Goal: Information Seeking & Learning: Learn about a topic

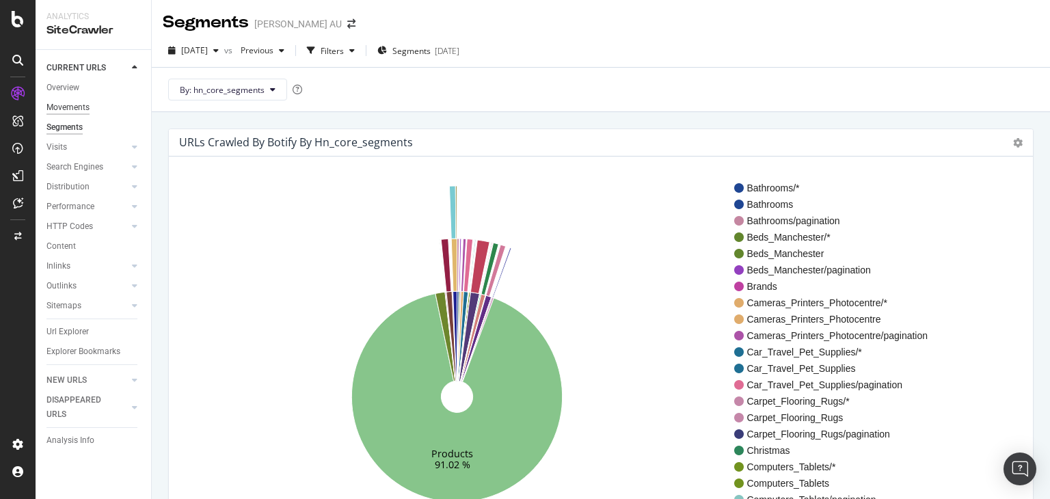
click at [80, 105] on div "Movements" at bounding box center [68, 108] width 43 height 14
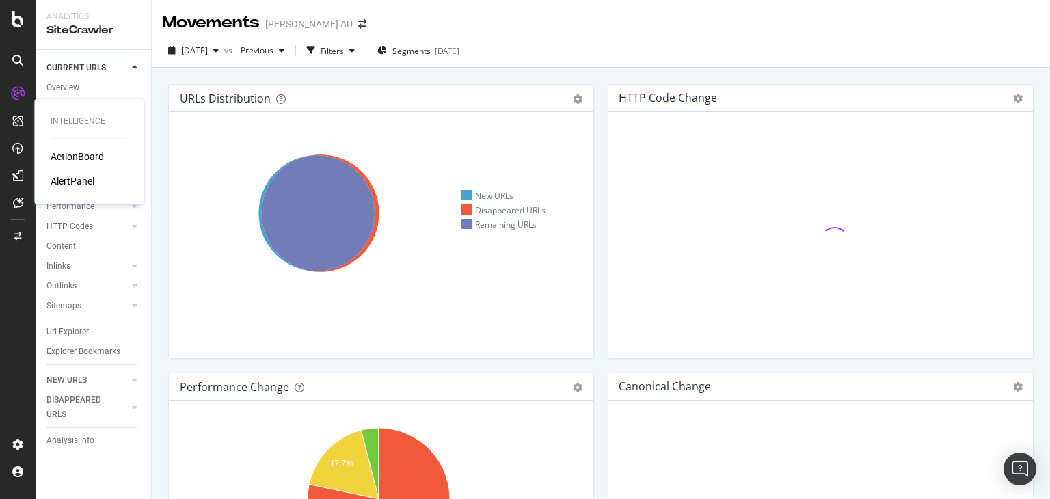
click at [96, 154] on div "ActionBoard" at bounding box center [77, 157] width 53 height 14
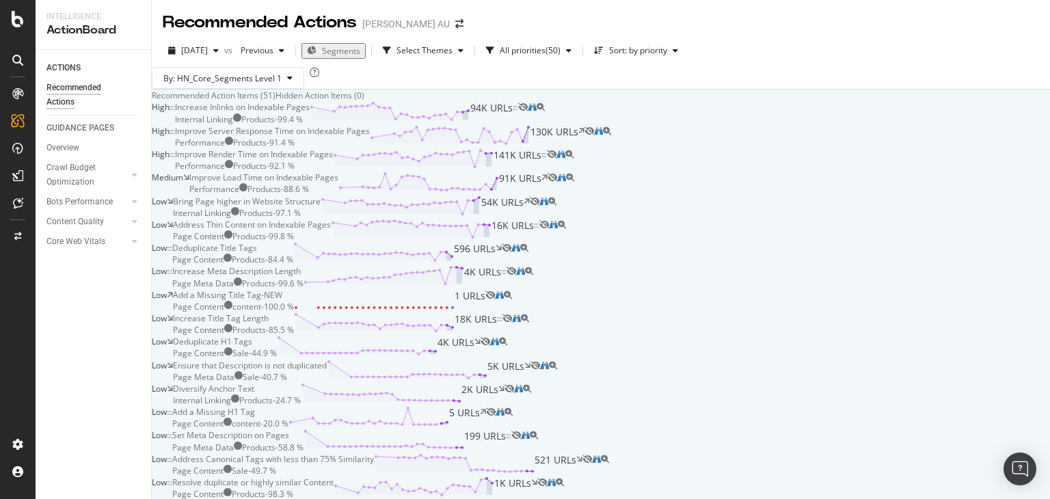
scroll to position [2933, 0]
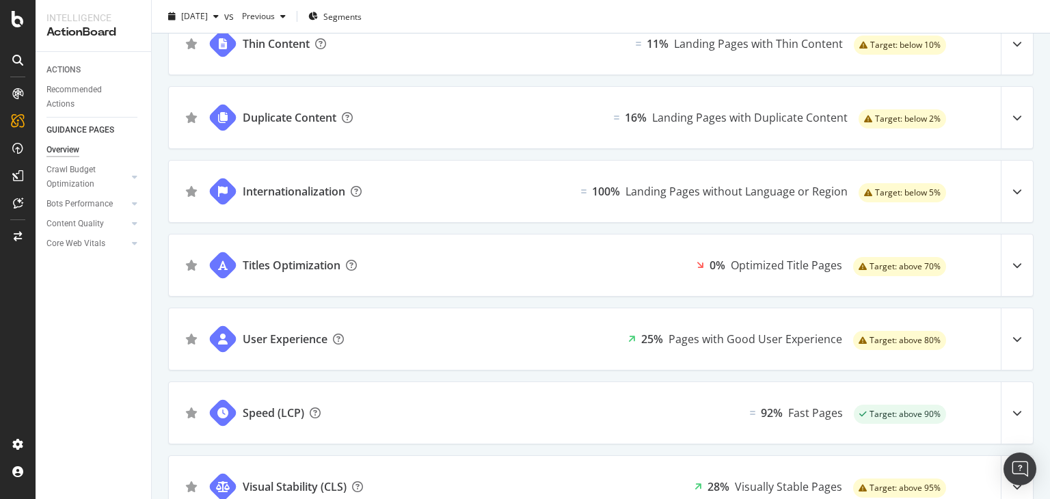
scroll to position [996, 0]
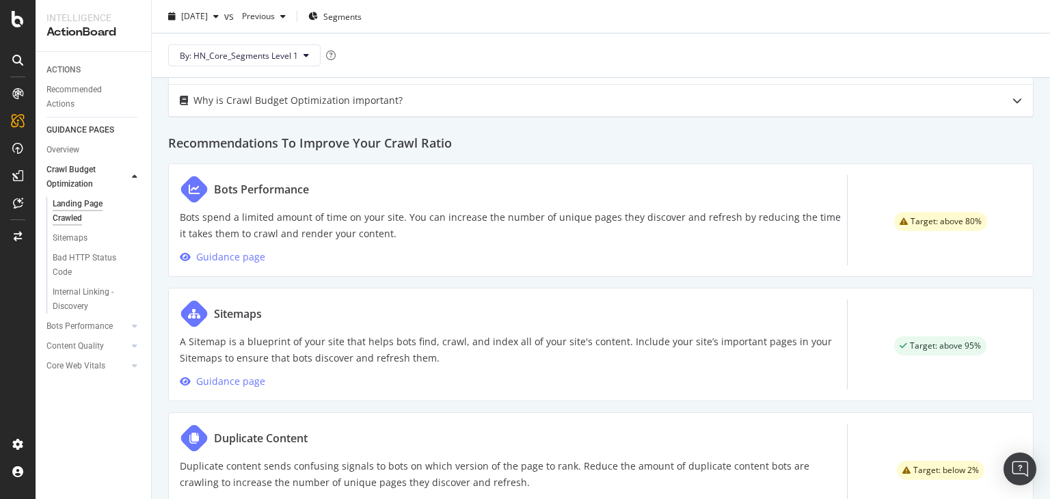
scroll to position [616, 0]
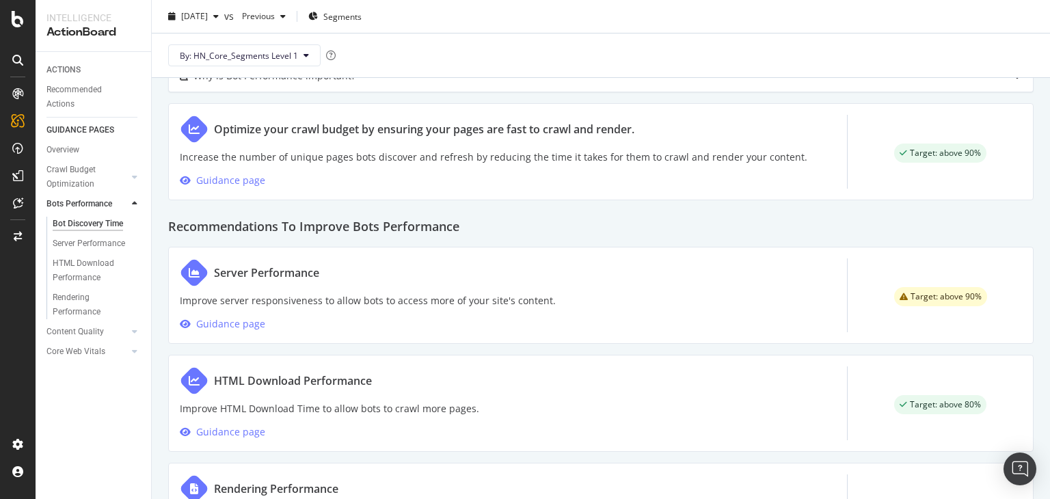
scroll to position [684, 0]
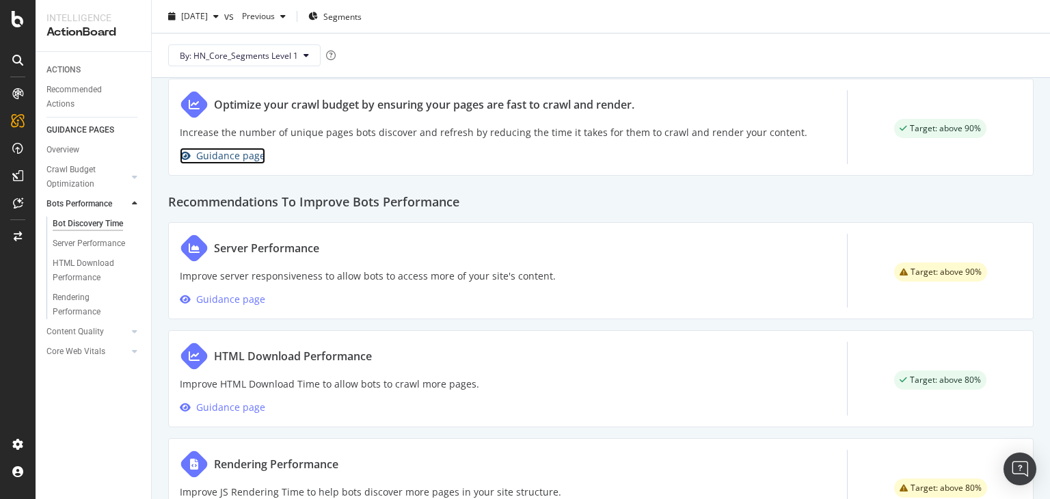
click at [244, 157] on div "Guidance page" at bounding box center [230, 156] width 69 height 16
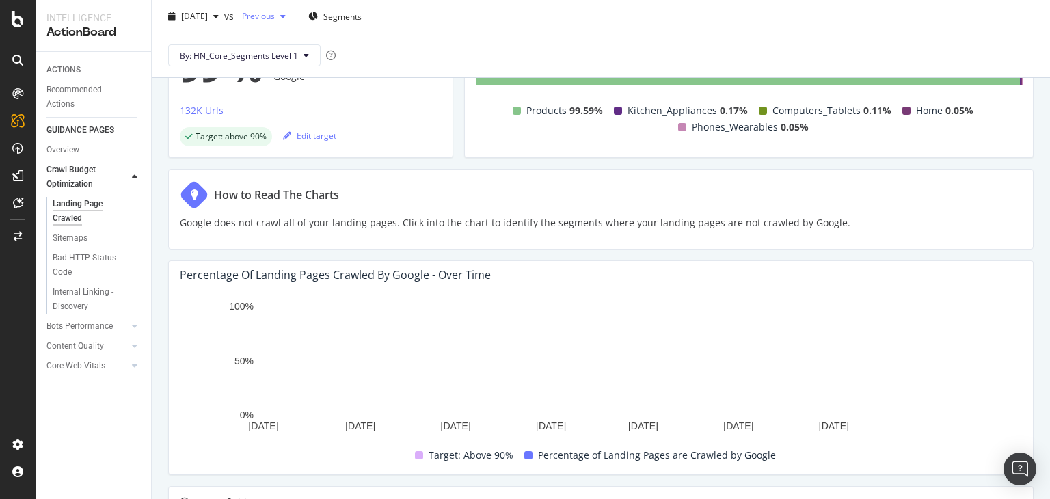
scroll to position [115, 0]
